Goal: Transaction & Acquisition: Subscribe to service/newsletter

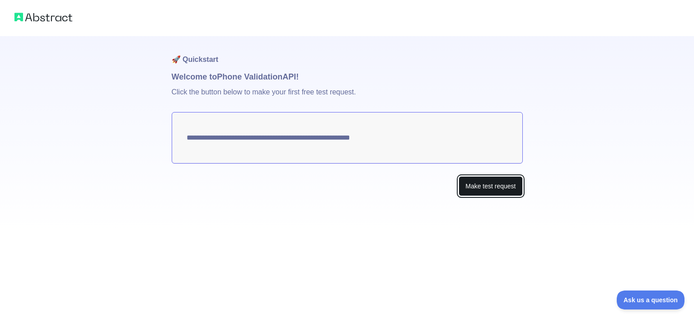
click at [475, 184] on button "Make test request" at bounding box center [491, 186] width 64 height 20
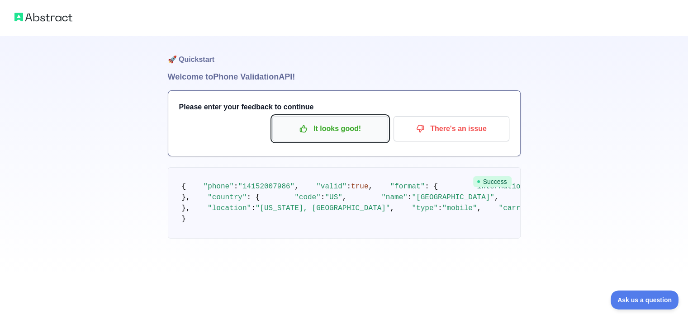
click at [340, 135] on p "It looks good!" at bounding box center [330, 128] width 102 height 15
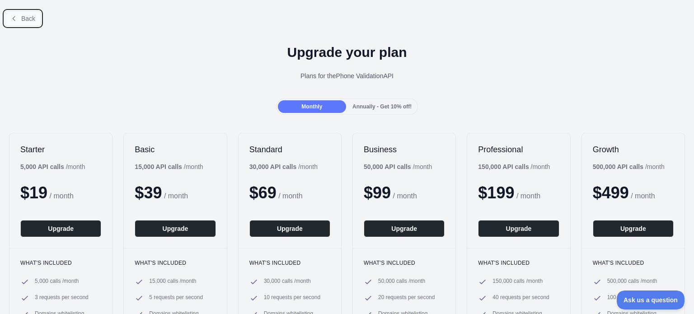
click at [23, 12] on button "Back" at bounding box center [23, 18] width 37 height 15
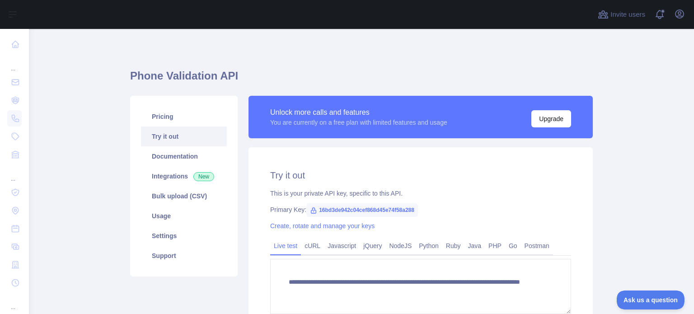
scroll to position [45, 0]
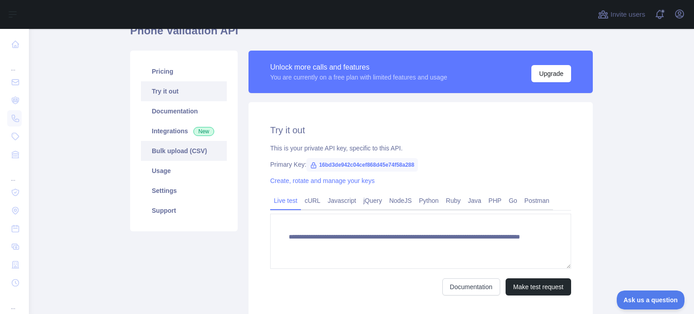
click at [170, 151] on link "Bulk upload (CSV)" at bounding box center [184, 151] width 86 height 20
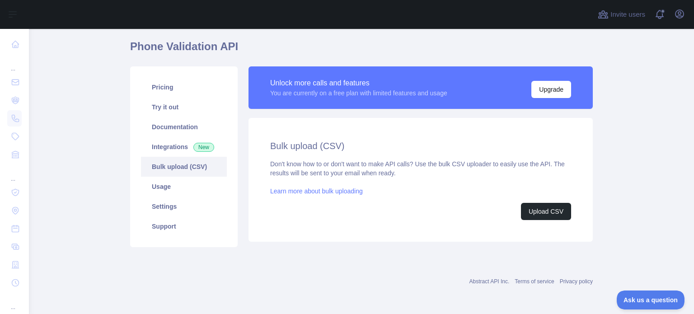
scroll to position [29, 0]
click at [536, 213] on button "Upload CSV" at bounding box center [546, 211] width 50 height 17
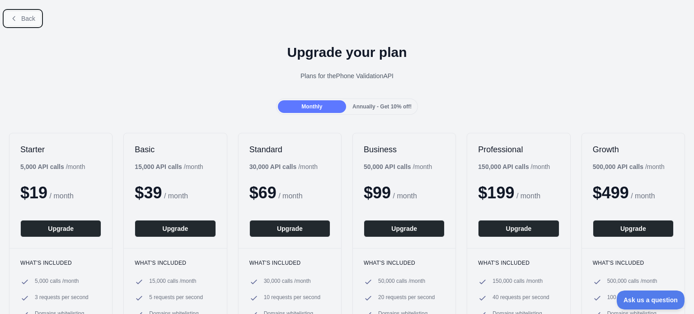
click at [31, 15] on span "Back" at bounding box center [28, 18] width 14 height 7
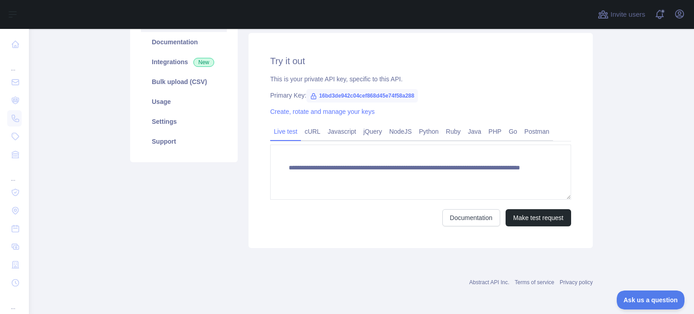
scroll to position [69, 0]
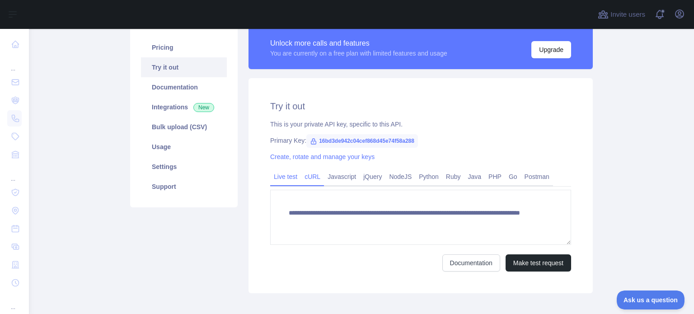
click at [311, 175] on link "cURL" at bounding box center [312, 177] width 23 height 14
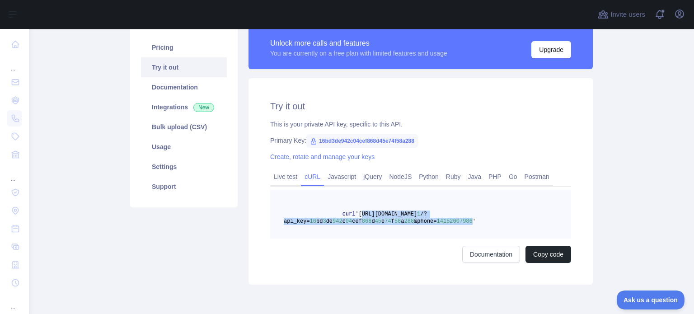
drag, startPoint x: 351, startPoint y: 214, endPoint x: 453, endPoint y: 221, distance: 102.4
click at [453, 221] on span "curl '[URL][DOMAIN_NAME] 1 /?api_key= 16 bd 3 de 942 c 04 cef 868 d 45 e 74 f 5…" at bounding box center [380, 218] width 192 height 14
copy span "[URL][DOMAIN_NAME] 1 /?api_key= 16 bd 3 de 942 c 04 cef 868 d 45 e 74 f 58 a 28…"
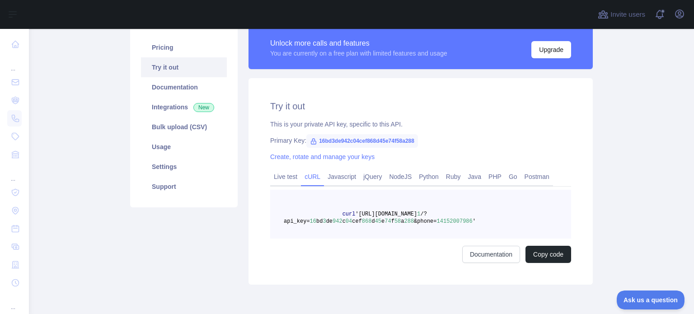
click at [243, 249] on div "Unlock more calls and features You are currently on a free plan with limited fe…" at bounding box center [420, 156] width 355 height 258
click at [201, 132] on link "Bulk upload (CSV)" at bounding box center [184, 127] width 86 height 20
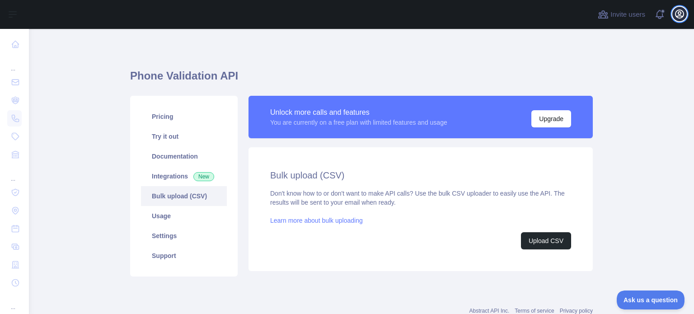
click at [680, 11] on icon "button" at bounding box center [680, 14] width 11 height 11
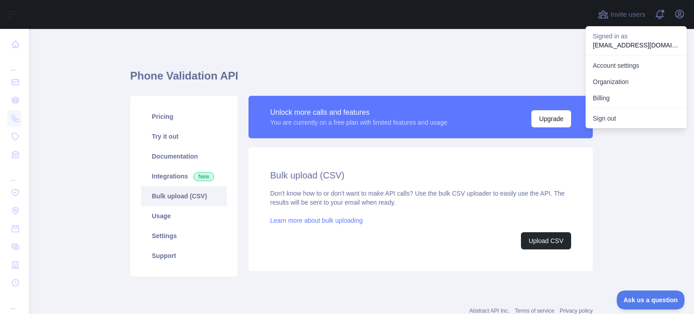
click at [548, 41] on div "Phone Validation API Pricing Try it out Documentation Integrations New Bulk upl…" at bounding box center [361, 186] width 463 height 315
